Goal: Information Seeking & Learning: Understand process/instructions

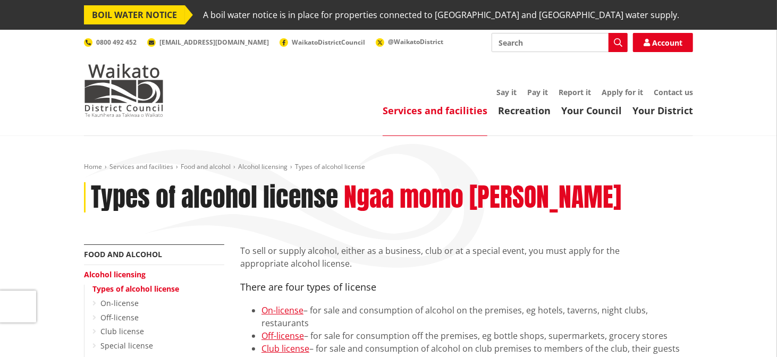
click at [595, 40] on input "Search" at bounding box center [560, 42] width 136 height 19
type input "parking permit"
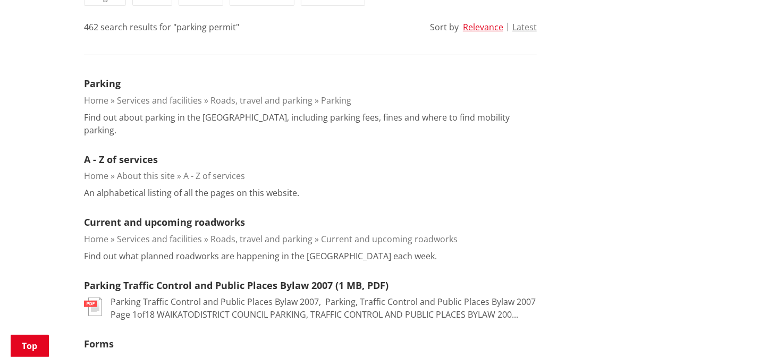
scroll to position [309, 0]
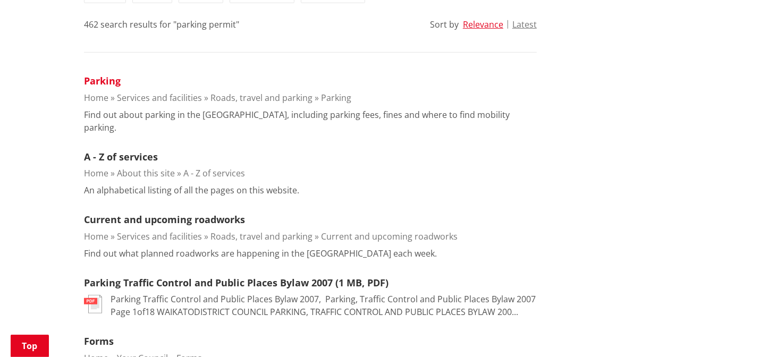
click at [111, 77] on link "Parking" at bounding box center [102, 80] width 37 height 13
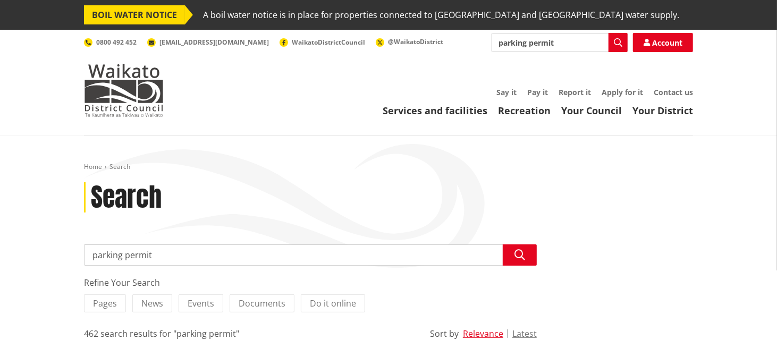
click at [595, 44] on input "parking permit" at bounding box center [560, 42] width 136 height 19
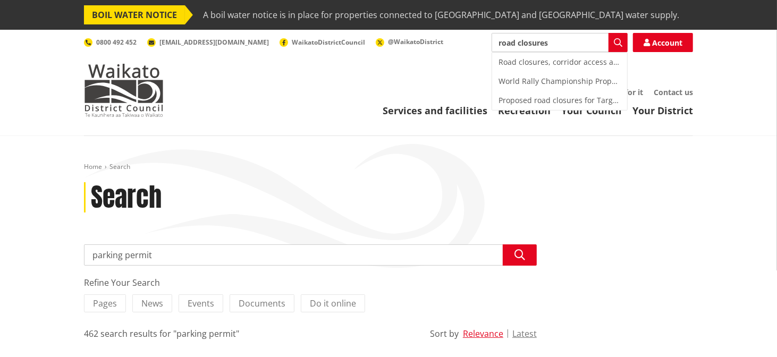
type input "road closures"
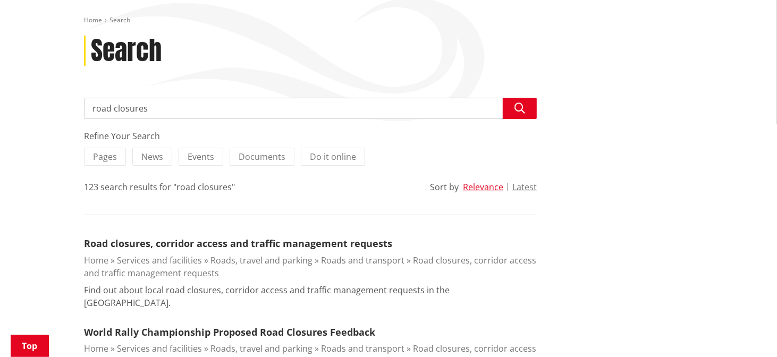
scroll to position [147, 0]
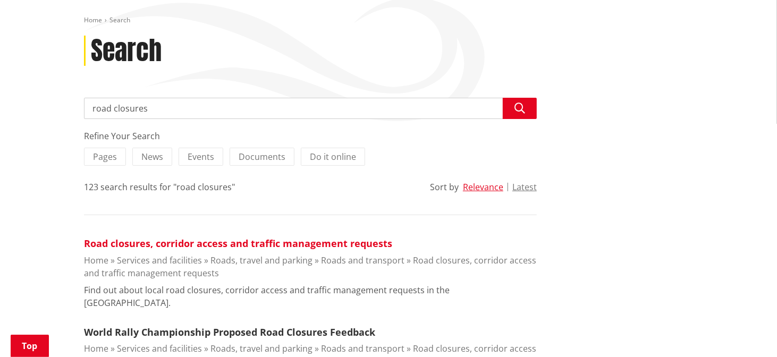
click at [260, 245] on link "Road closures, corridor access and traffic management requests" at bounding box center [238, 243] width 308 height 13
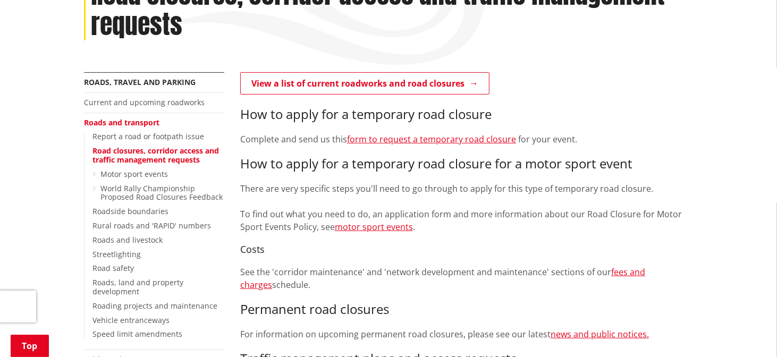
scroll to position [202, 0]
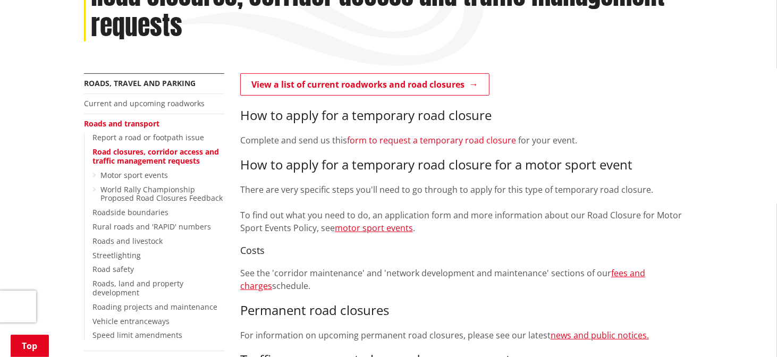
click at [476, 139] on link "form to request a temporary road closure" at bounding box center [431, 140] width 169 height 12
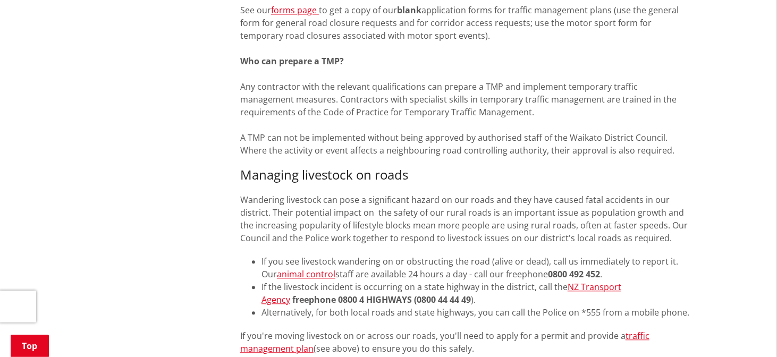
scroll to position [1458, 0]
